Goal: Information Seeking & Learning: Learn about a topic

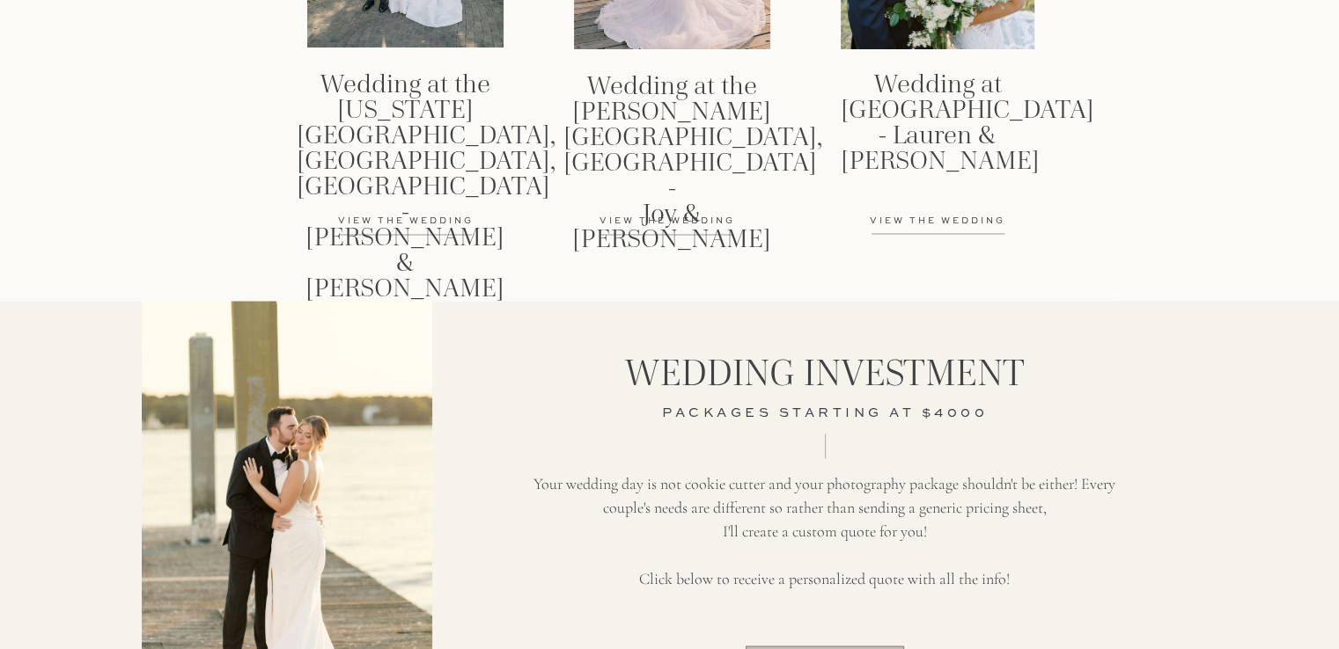
scroll to position [2769, 0]
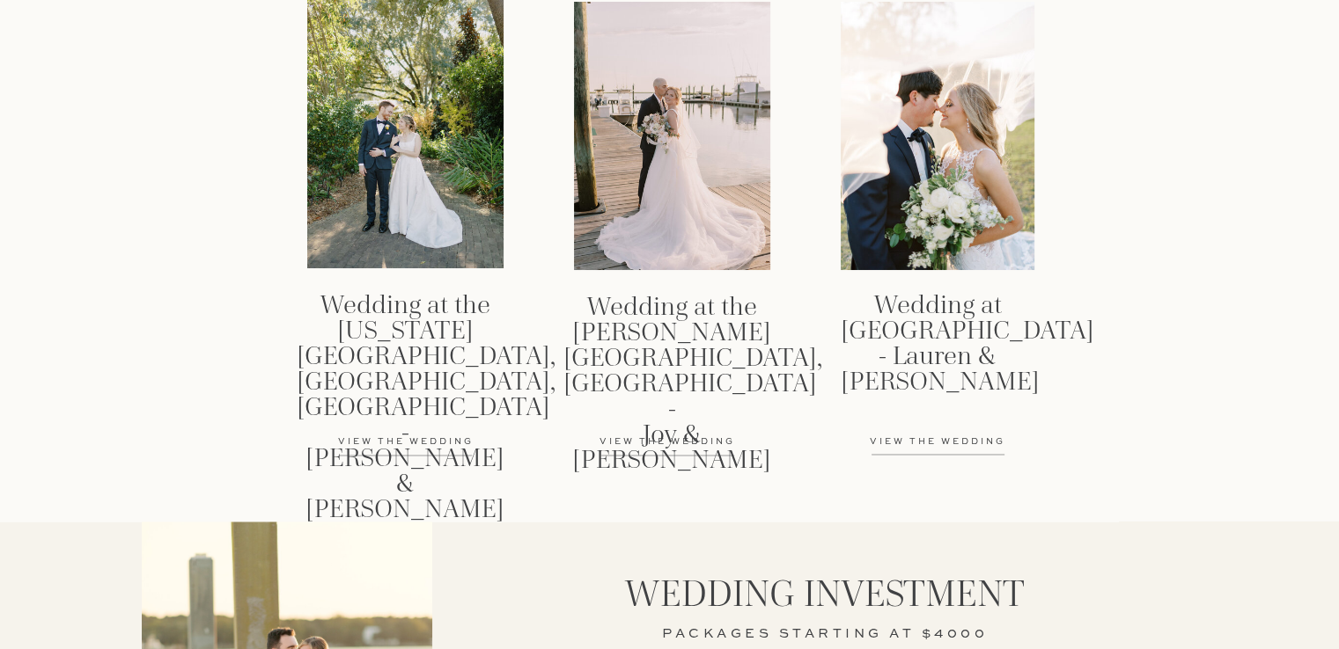
click at [943, 314] on h3 "Wedding at Dutch Ford Farms - Lauren & Payton" at bounding box center [937, 335] width 194 height 86
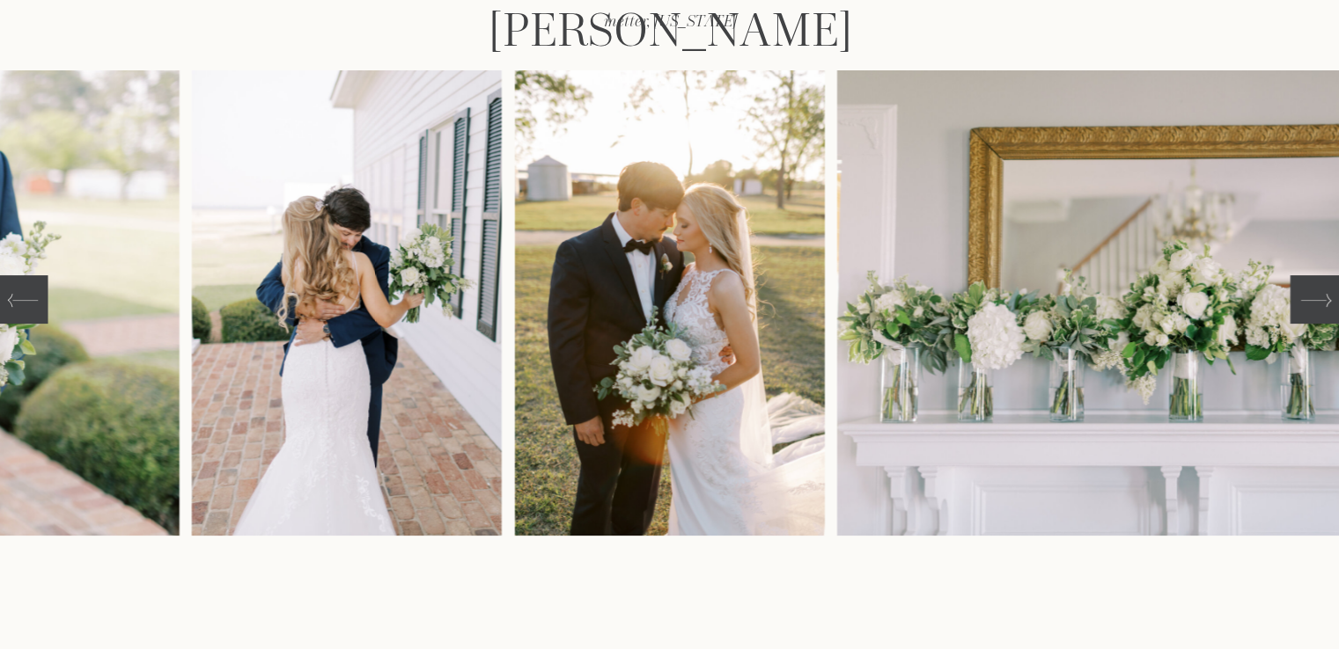
scroll to position [327, 0]
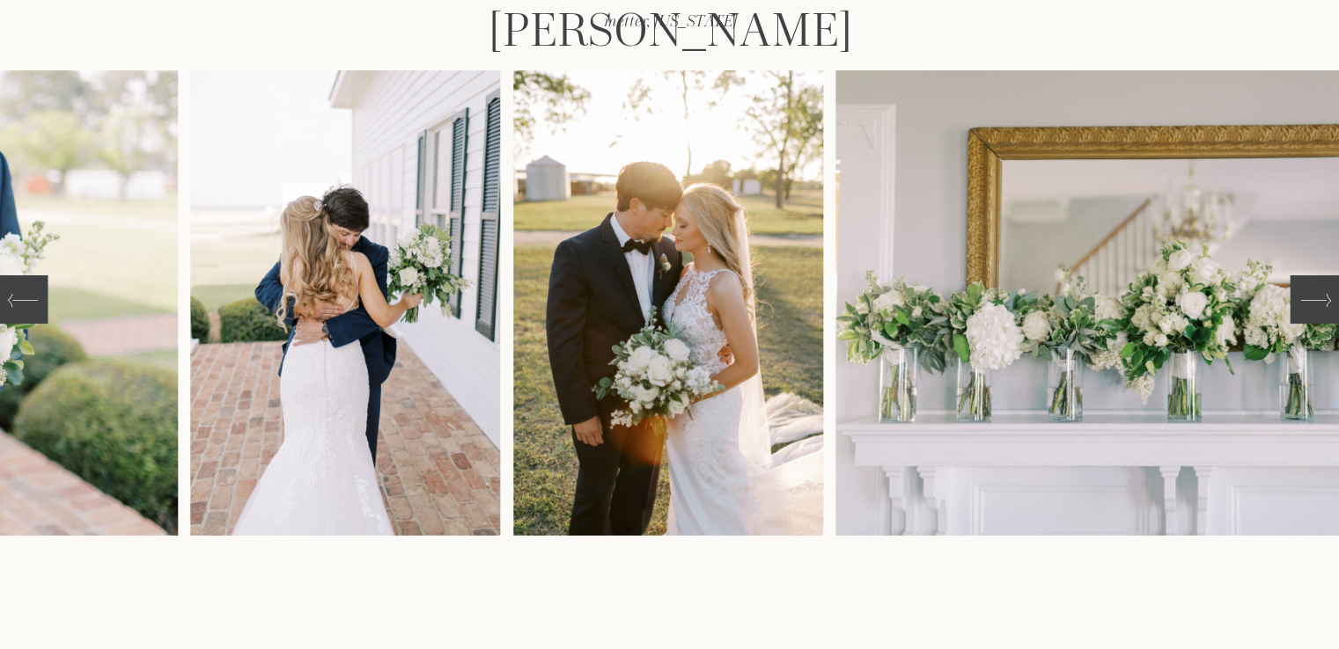
click at [1317, 307] on icon at bounding box center [1315, 300] width 31 height 31
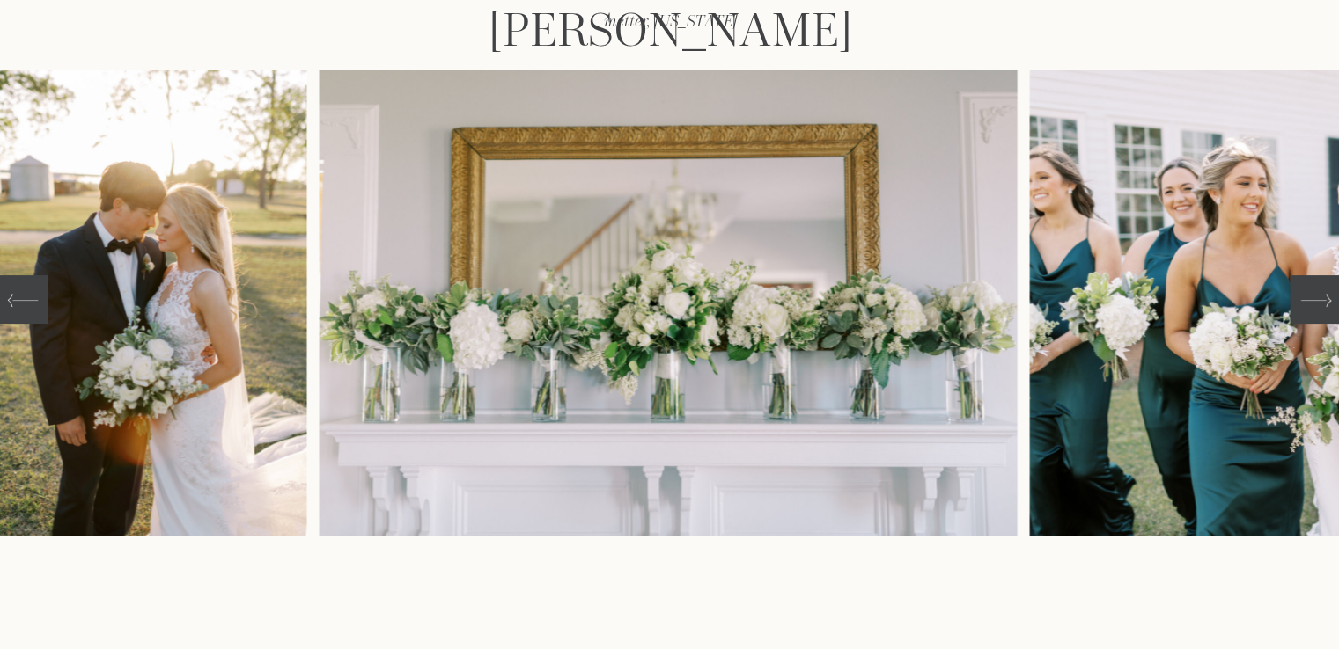
click at [1317, 307] on icon at bounding box center [1315, 300] width 31 height 31
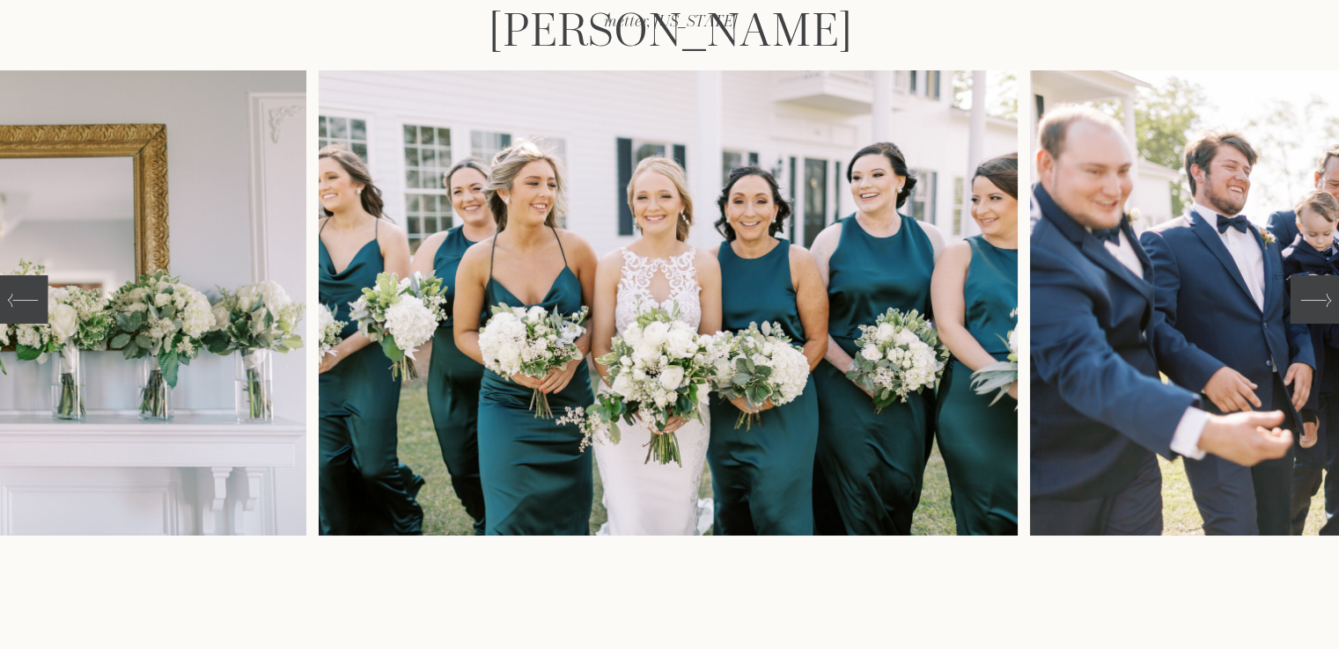
click at [1317, 307] on icon at bounding box center [1315, 300] width 31 height 31
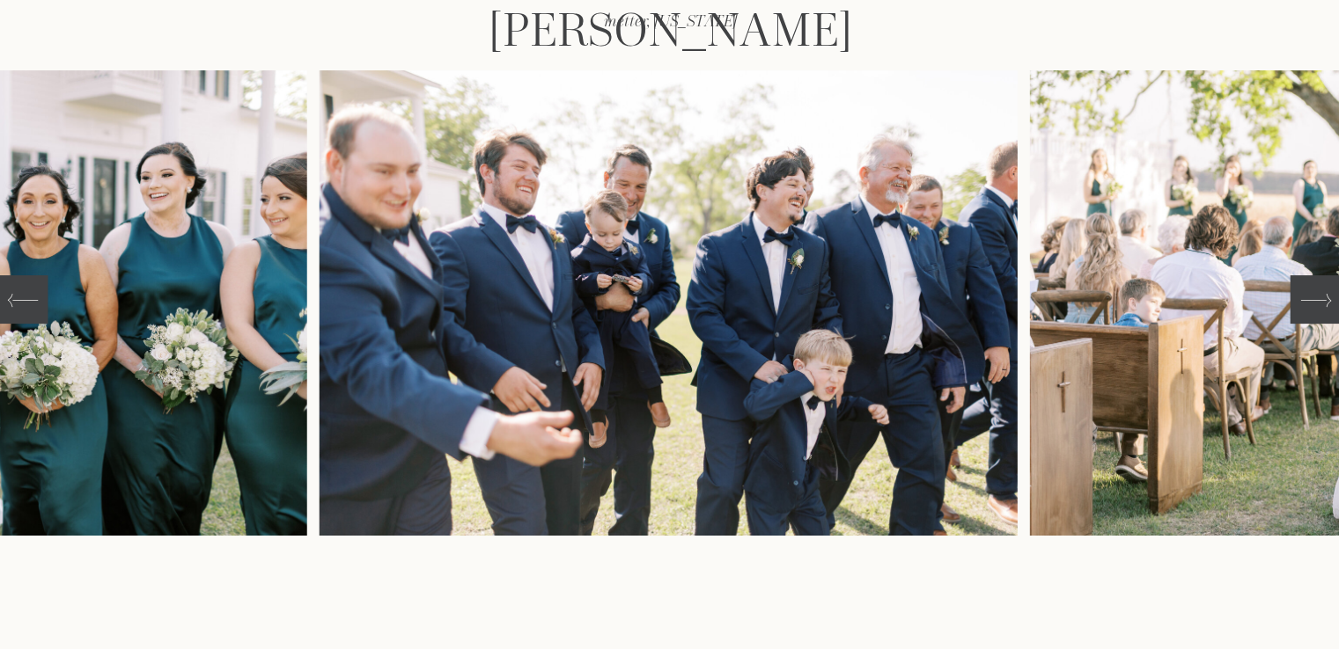
click at [1317, 307] on icon at bounding box center [1315, 300] width 31 height 31
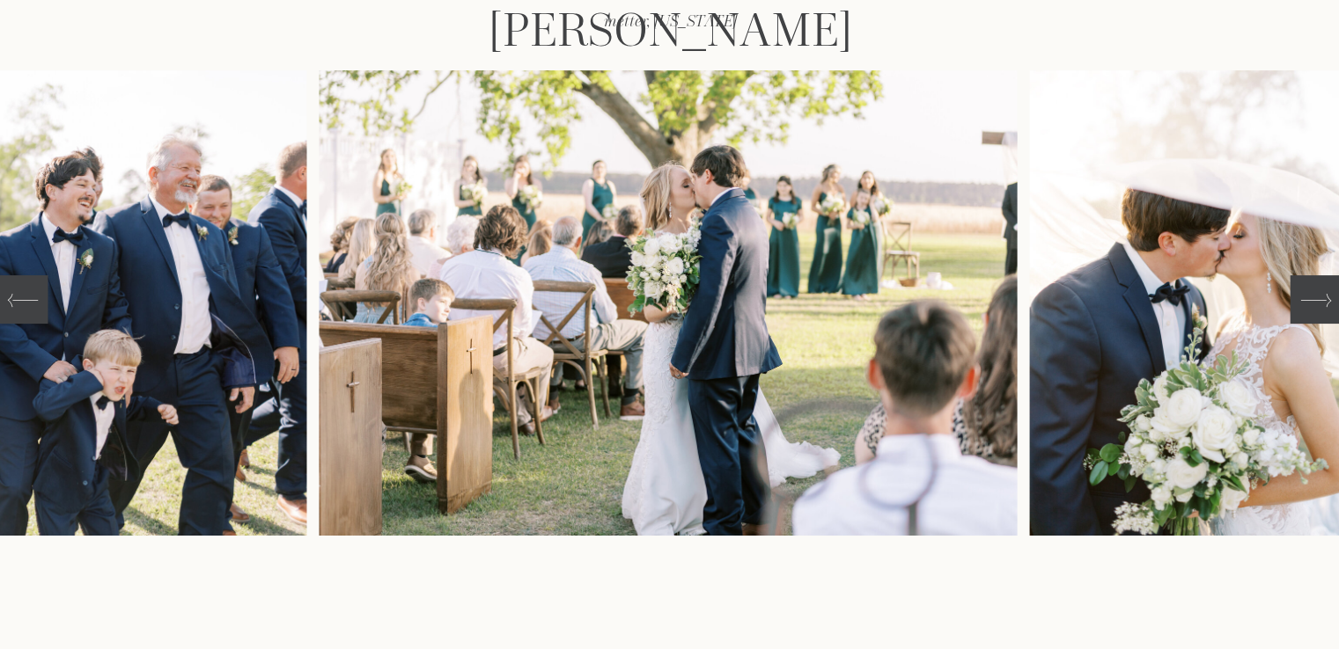
click at [1317, 307] on icon at bounding box center [1315, 300] width 31 height 31
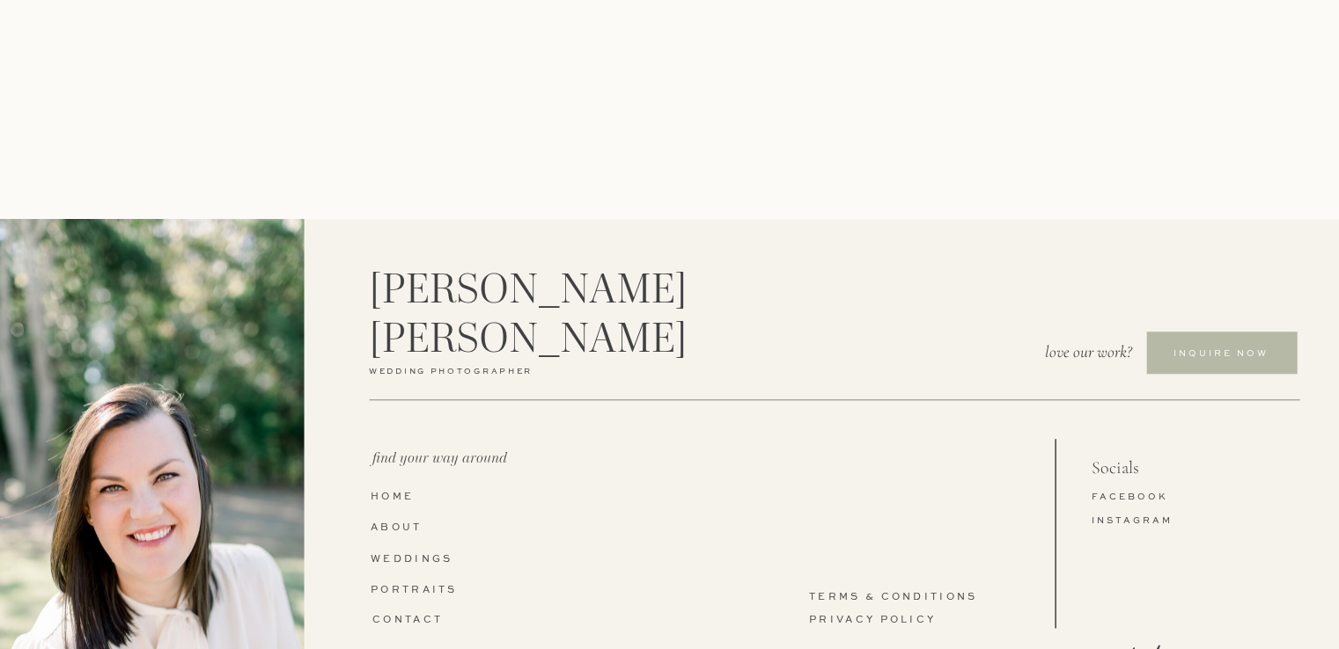
scroll to position [1736, 0]
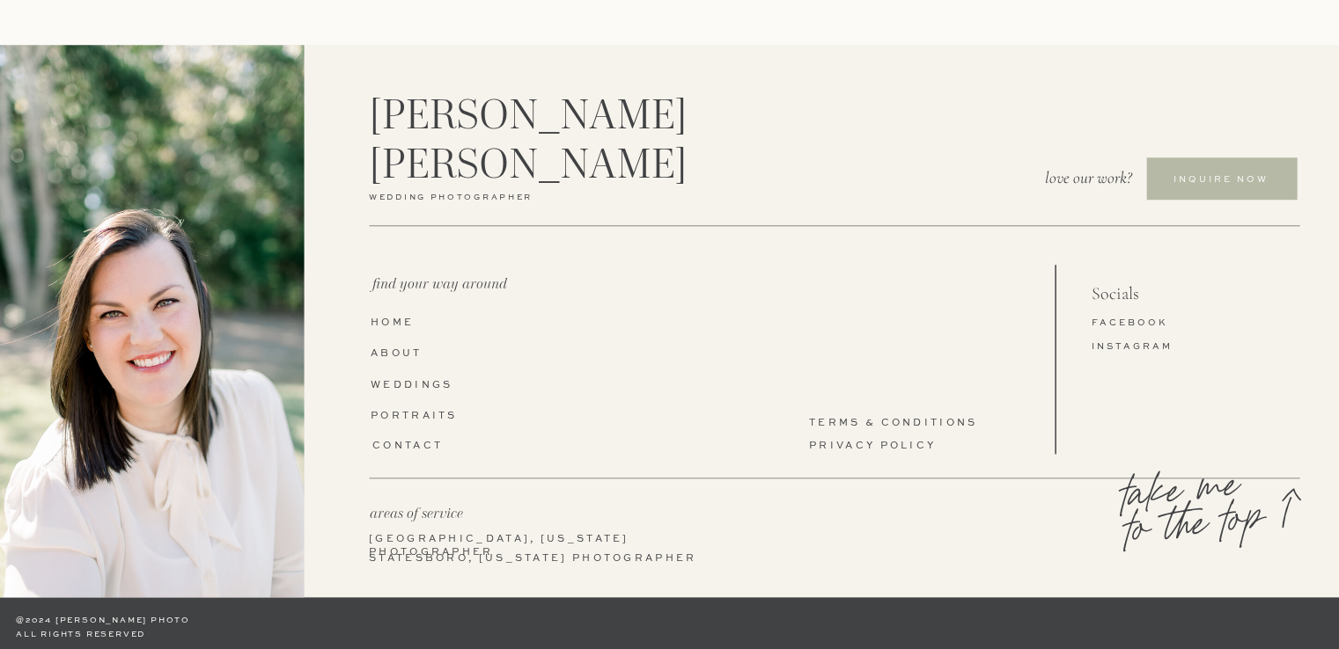
click at [408, 350] on nav "About" at bounding box center [403, 355] width 66 height 14
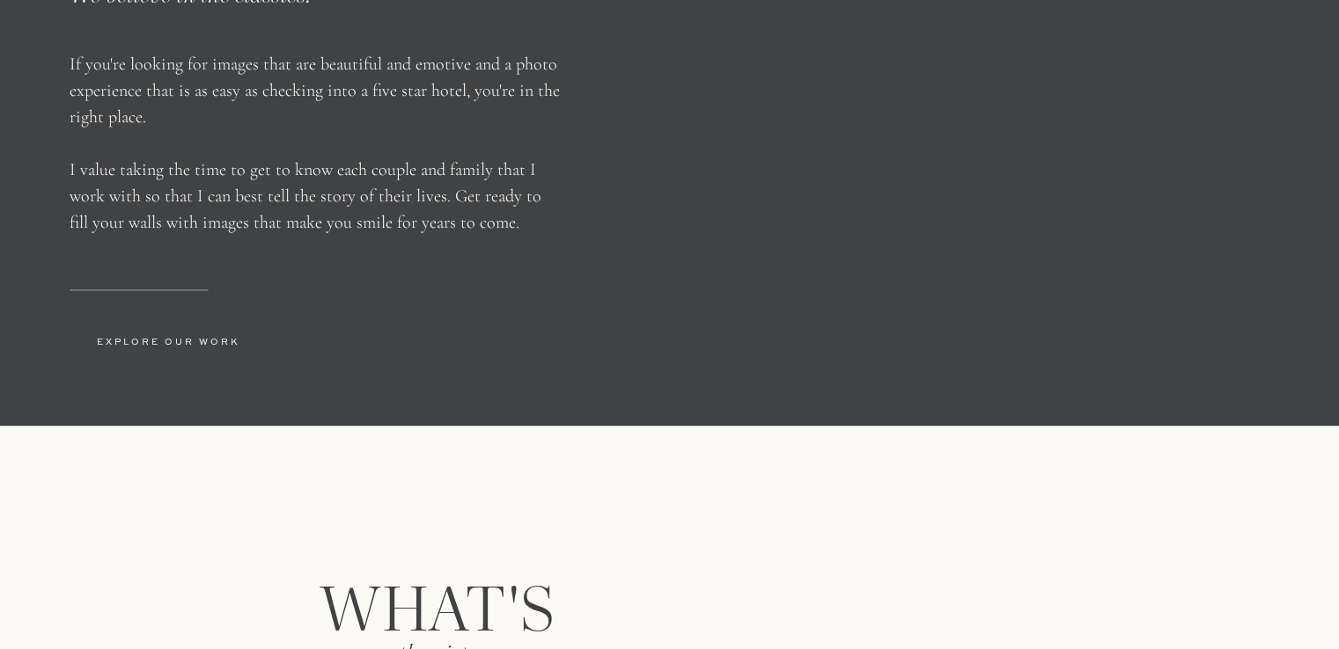
scroll to position [2851, 0]
